Goal: Information Seeking & Learning: Learn about a topic

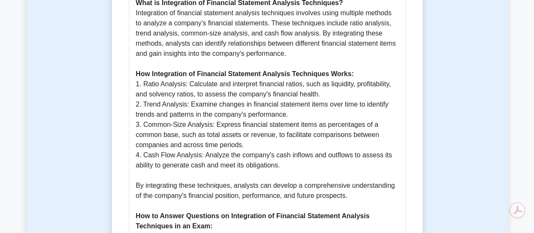
scroll to position [560, 0]
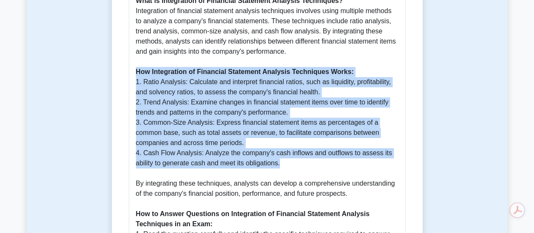
drag, startPoint x: 136, startPoint y: 62, endPoint x: 294, endPoint y: 153, distance: 182.3
click at [294, 153] on p "Why Integration of Financial Statement Analysis Techniques is Important: Integr…" at bounding box center [267, 183] width 262 height 496
copy p "How Integration of Financial Statement Analysis Techniques Works: 1. Ratio Anal…"
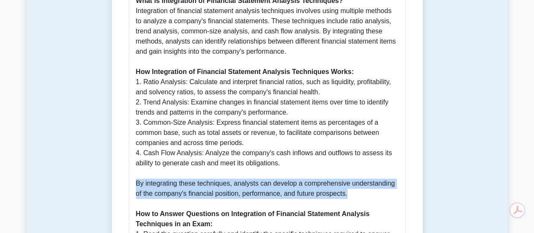
drag, startPoint x: 135, startPoint y: 172, endPoint x: 362, endPoint y: 186, distance: 227.5
click at [362, 186] on div "Integration of Financial Statement Analysis Techniques Why Integration of Finan…" at bounding box center [267, 174] width 277 height 541
copy p "By integrating these techniques, analysts can develop a comprehensive understan…"
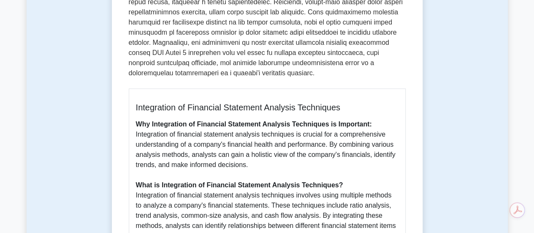
scroll to position [391, 0]
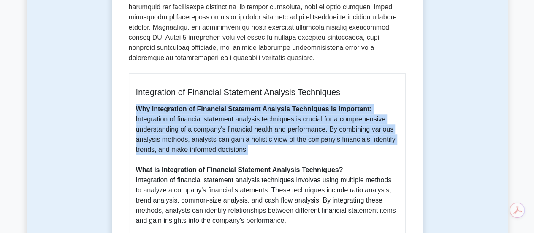
drag, startPoint x: 136, startPoint y: 98, endPoint x: 268, endPoint y: 135, distance: 136.8
copy p "Why Integration of Financial Statement Analysis Techniques is Important: Integr…"
